Goal: Communication & Community: Connect with others

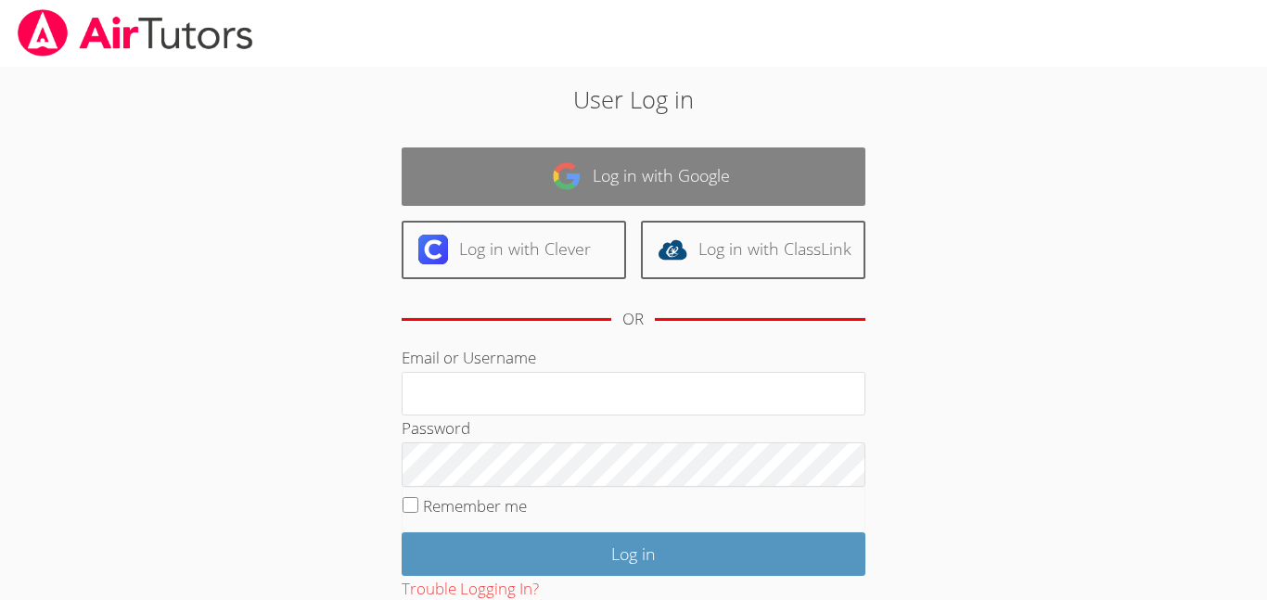
type input "[EMAIL_ADDRESS][DOMAIN_NAME]"
click at [767, 176] on link "Log in with Google" at bounding box center [633, 176] width 464 height 58
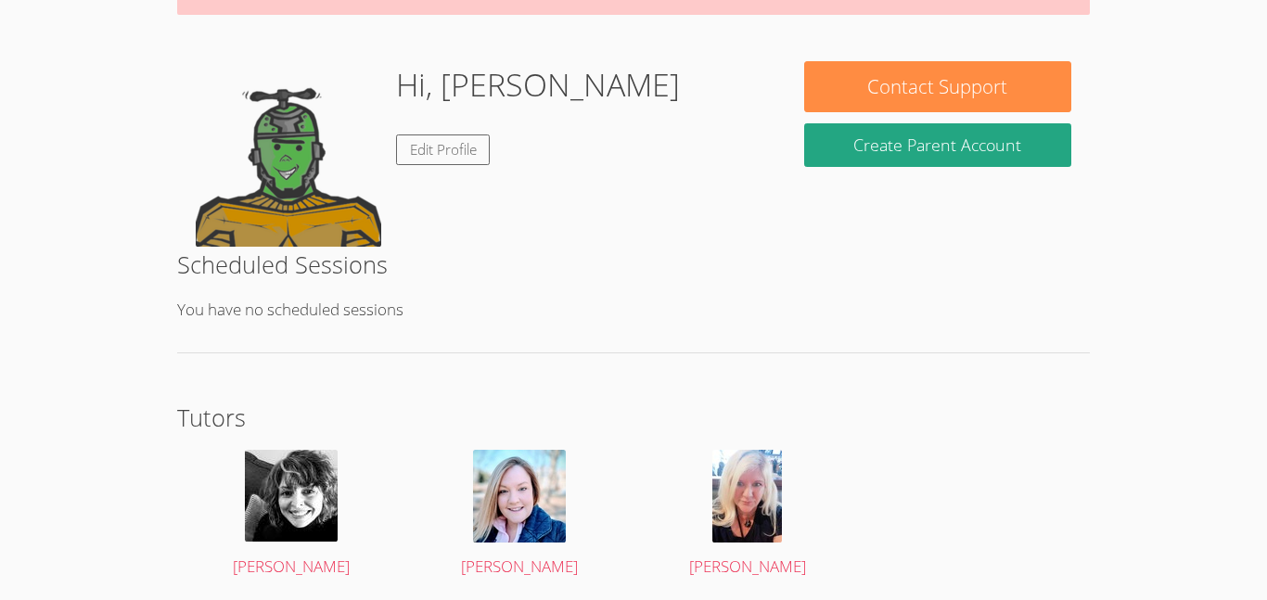
scroll to position [305, 0]
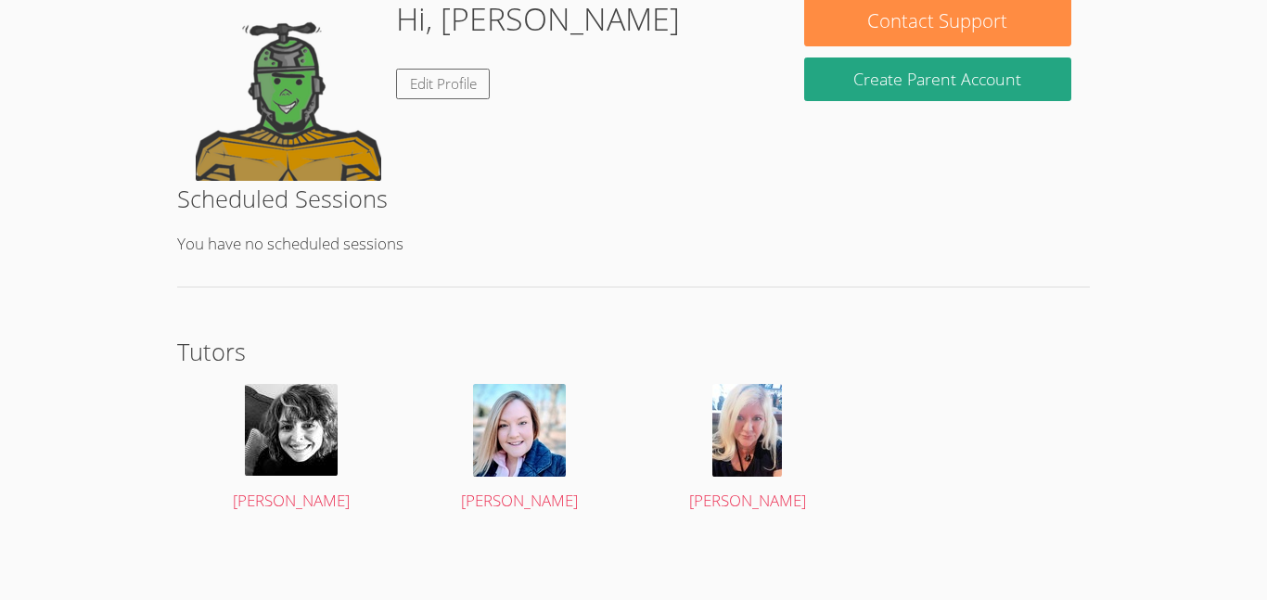
click at [767, 176] on div "Hi, Kimiko Lauren Edit Profile" at bounding box center [481, 87] width 571 height 185
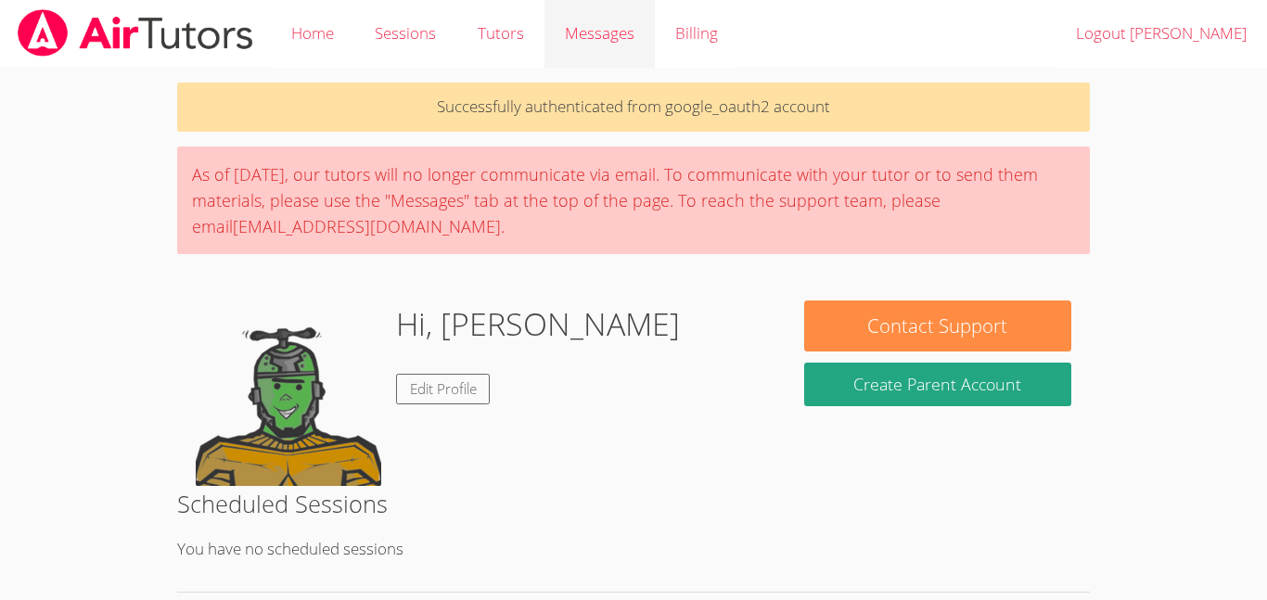
click at [594, 54] on link "Messages" at bounding box center [599, 34] width 110 height 68
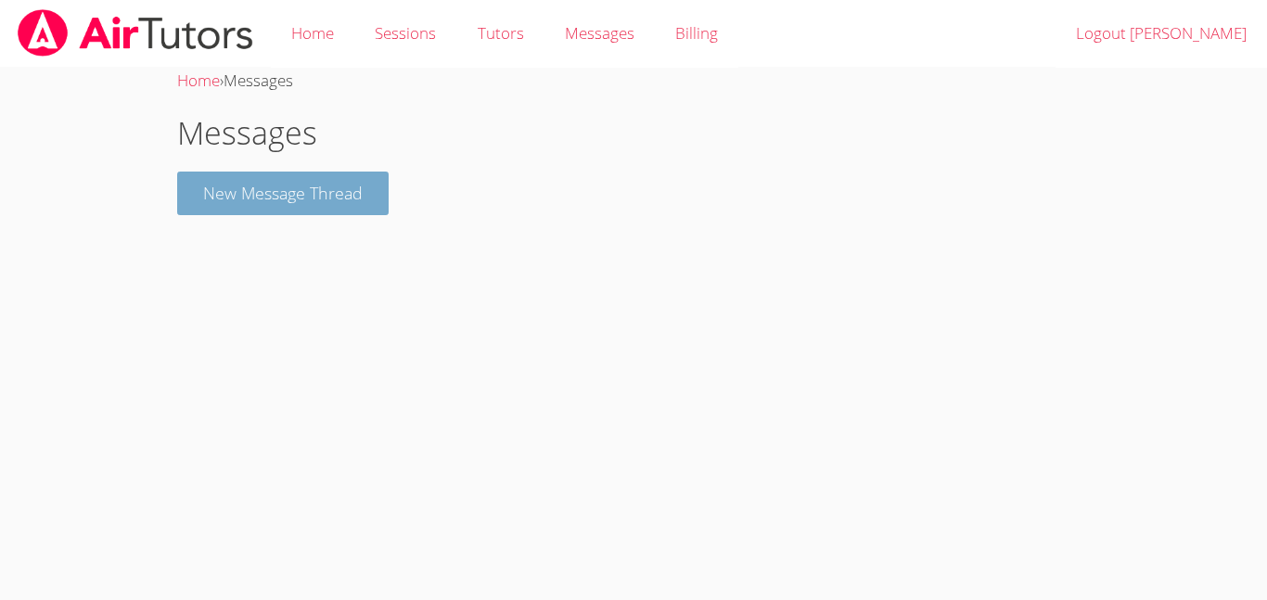
click at [319, 187] on button "New Message Thread" at bounding box center [282, 194] width 211 height 44
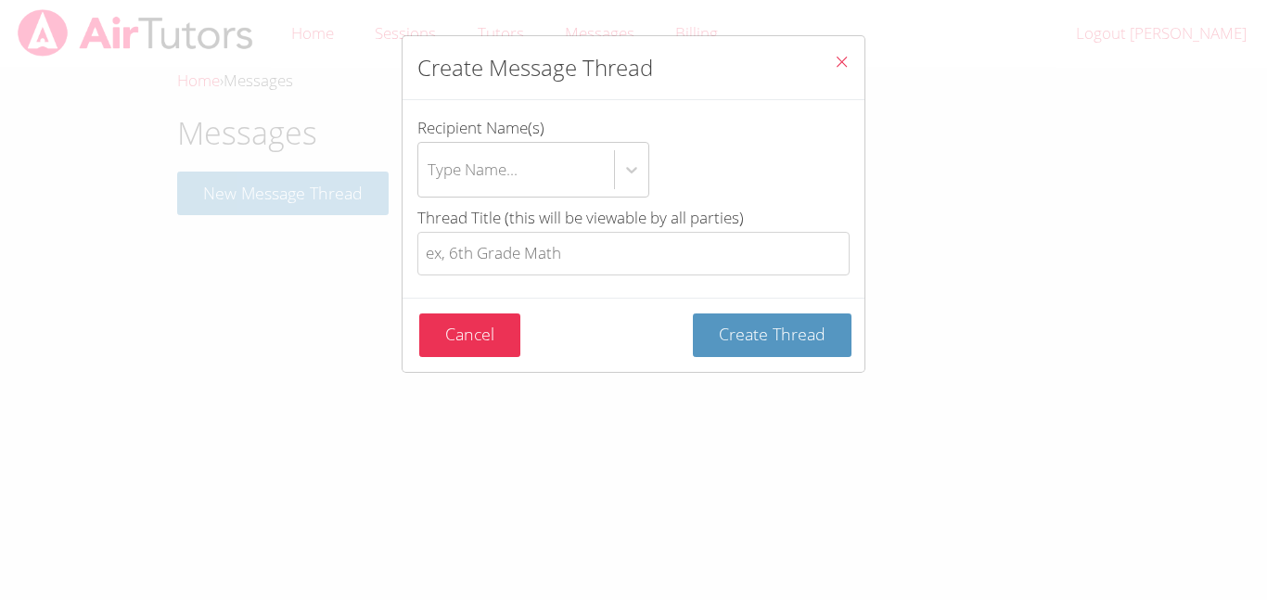
click at [840, 54] on icon "Close" at bounding box center [842, 62] width 16 height 16
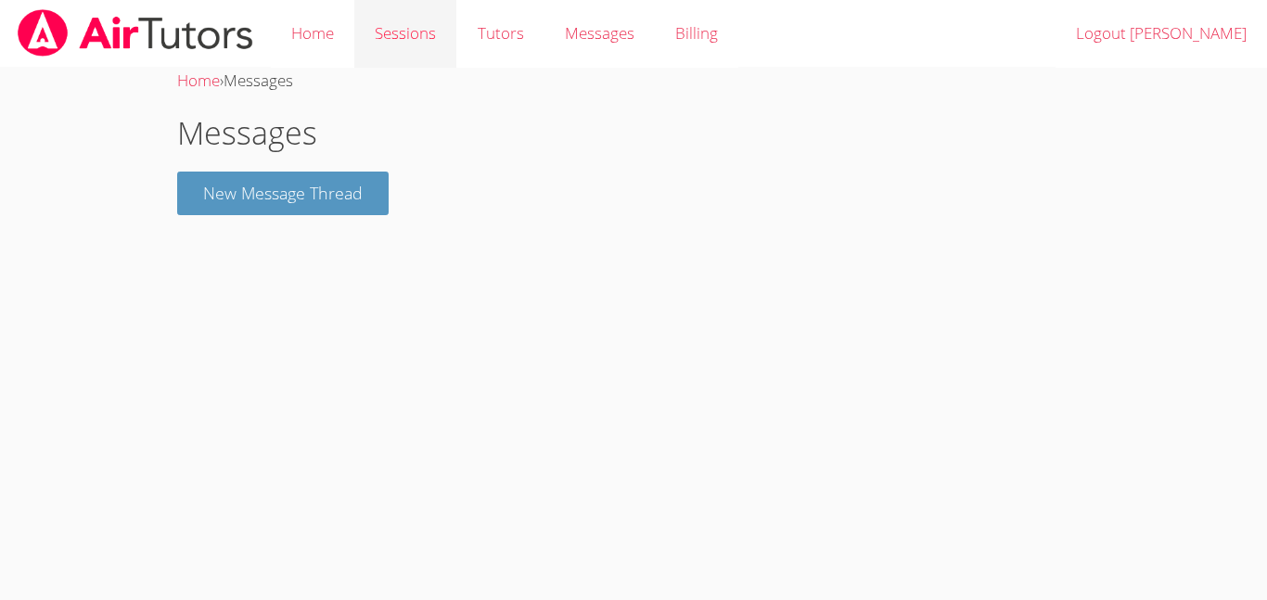
click at [422, 44] on link "Sessions" at bounding box center [405, 34] width 102 height 68
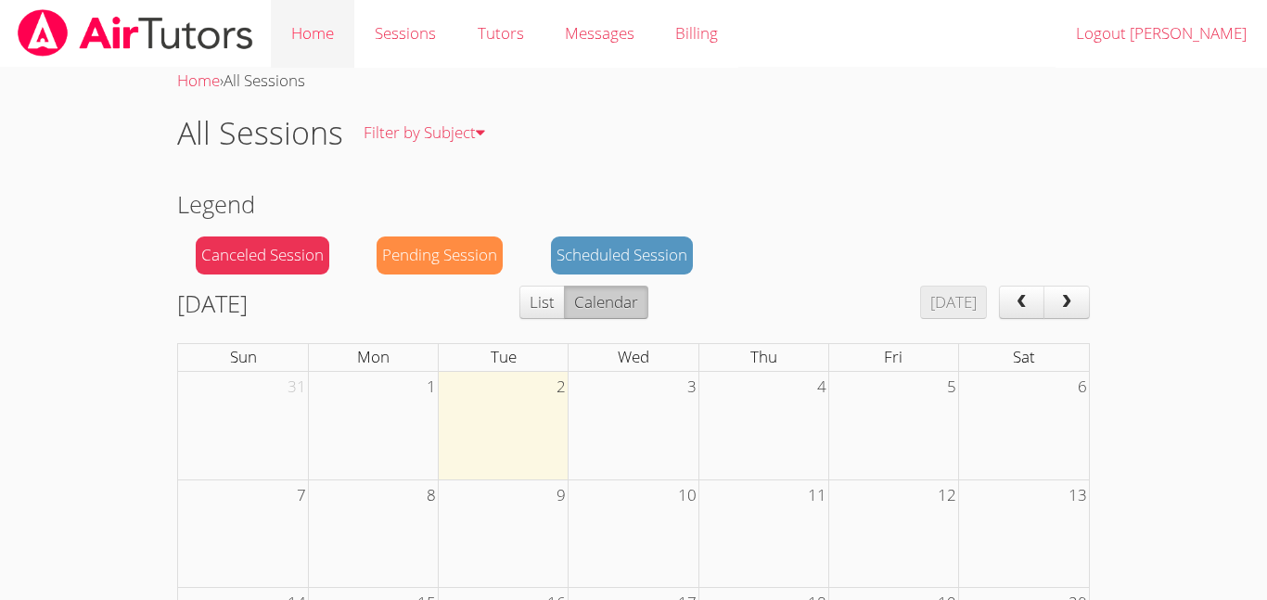
click at [317, 16] on link "Home" at bounding box center [312, 34] width 83 height 68
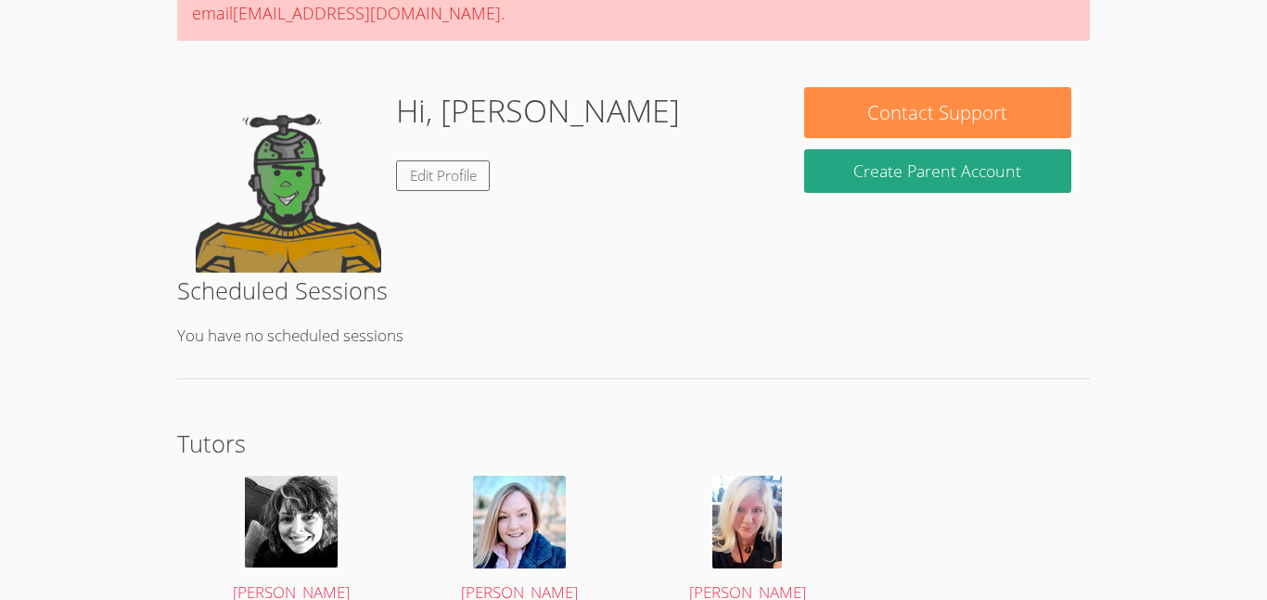
scroll to position [156, 0]
